Goal: Information Seeking & Learning: Find specific fact

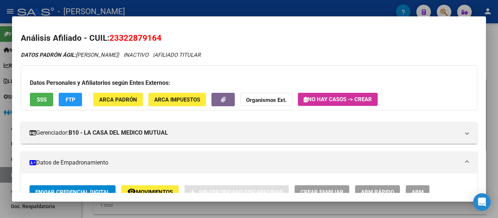
click at [291, 7] on div at bounding box center [249, 109] width 498 height 218
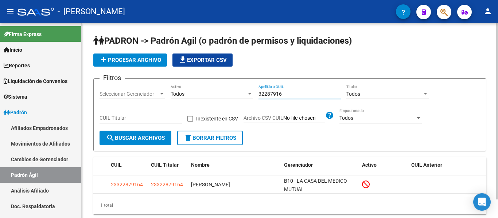
drag, startPoint x: 291, startPoint y: 92, endPoint x: 262, endPoint y: 102, distance: 30.9
click at [265, 101] on div "32287916 Apellido o CUIL" at bounding box center [299, 95] width 82 height 21
type input "3"
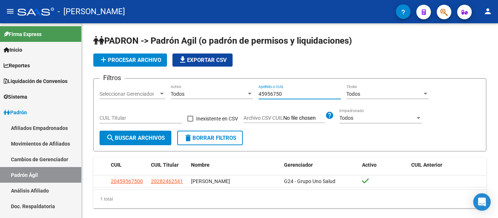
type input "45956750"
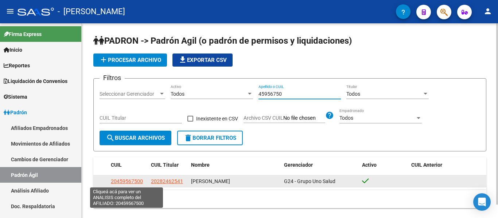
click at [134, 180] on span "20459567500" at bounding box center [127, 182] width 32 height 6
type textarea "20459567500"
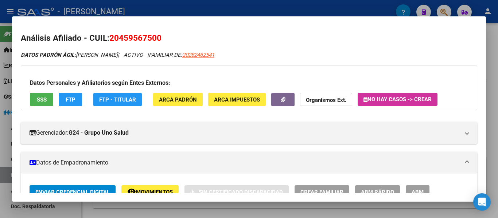
click at [176, 13] on div at bounding box center [249, 109] width 498 height 218
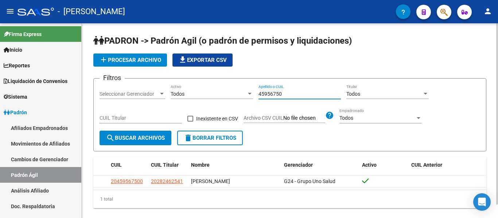
drag, startPoint x: 289, startPoint y: 93, endPoint x: 217, endPoint y: 91, distance: 71.8
click at [217, 91] on div "Filtros Seleccionar Gerenciador Seleccionar Gerenciador Todos Activo 45956750 A…" at bounding box center [289, 108] width 380 height 46
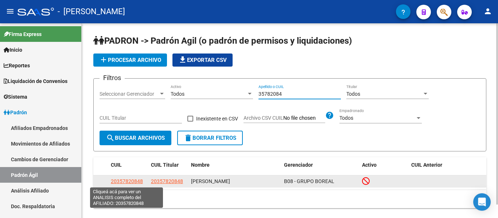
type input "35782084"
click at [136, 180] on span "20357820848" at bounding box center [127, 182] width 32 height 6
type textarea "20357820848"
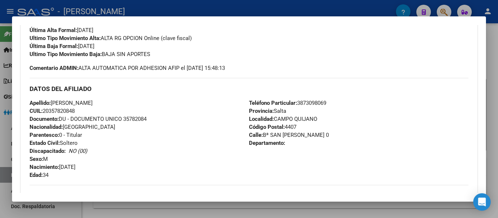
scroll to position [168, 0]
